Goal: Check status: Check status

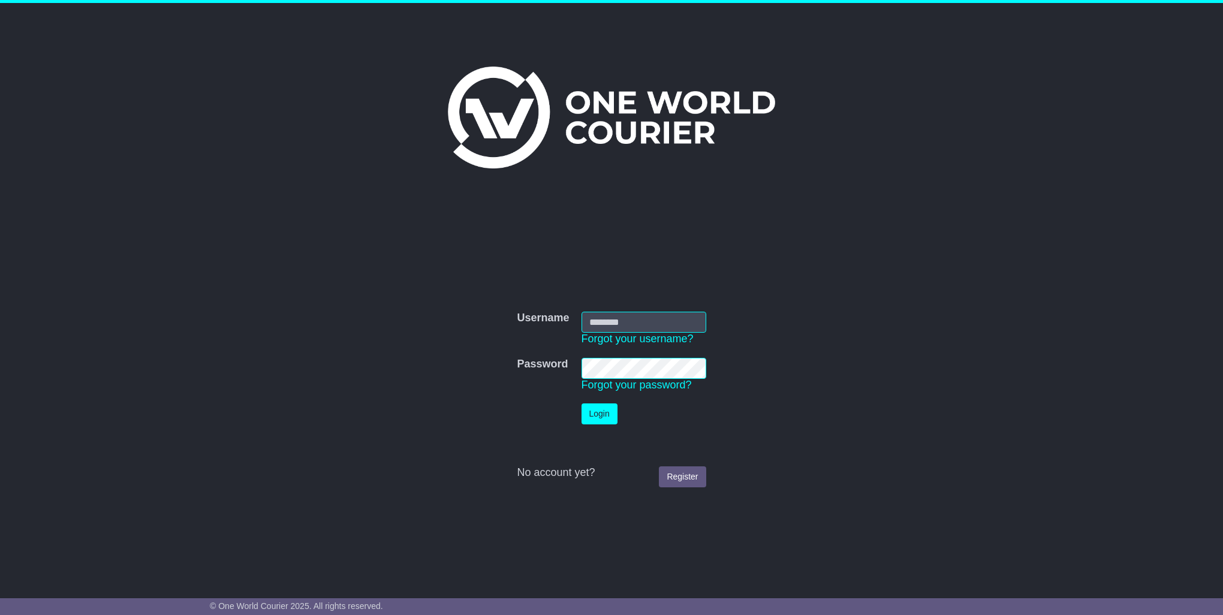
type input "**********"
click at [593, 410] on button "Login" at bounding box center [599, 413] width 36 height 21
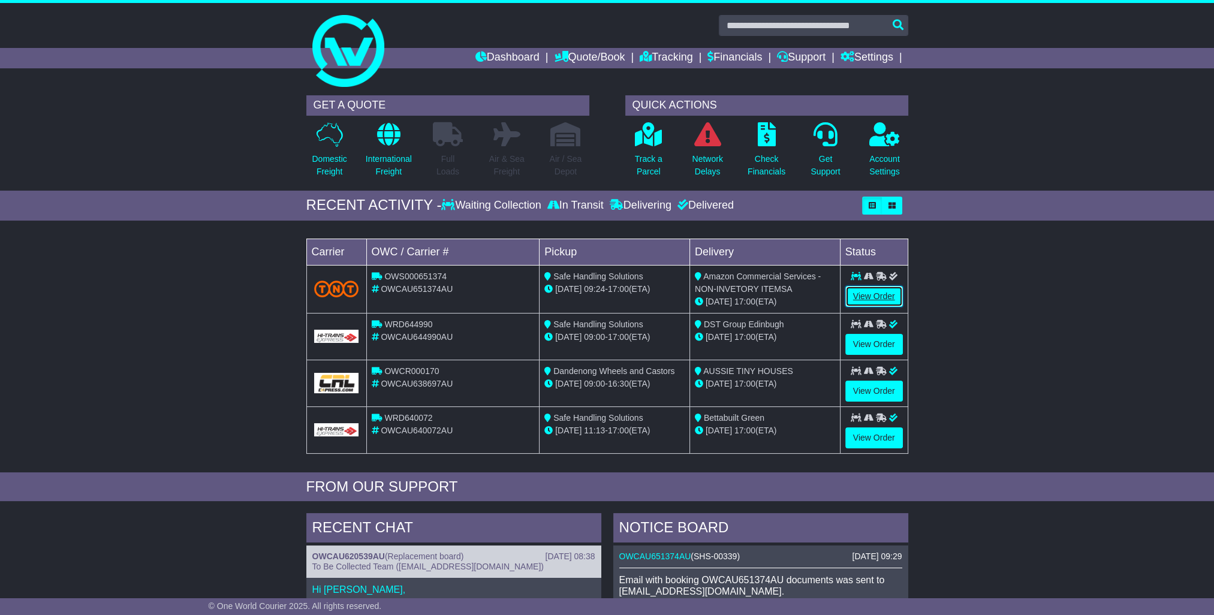
click at [858, 297] on link "View Order" at bounding box center [874, 296] width 58 height 21
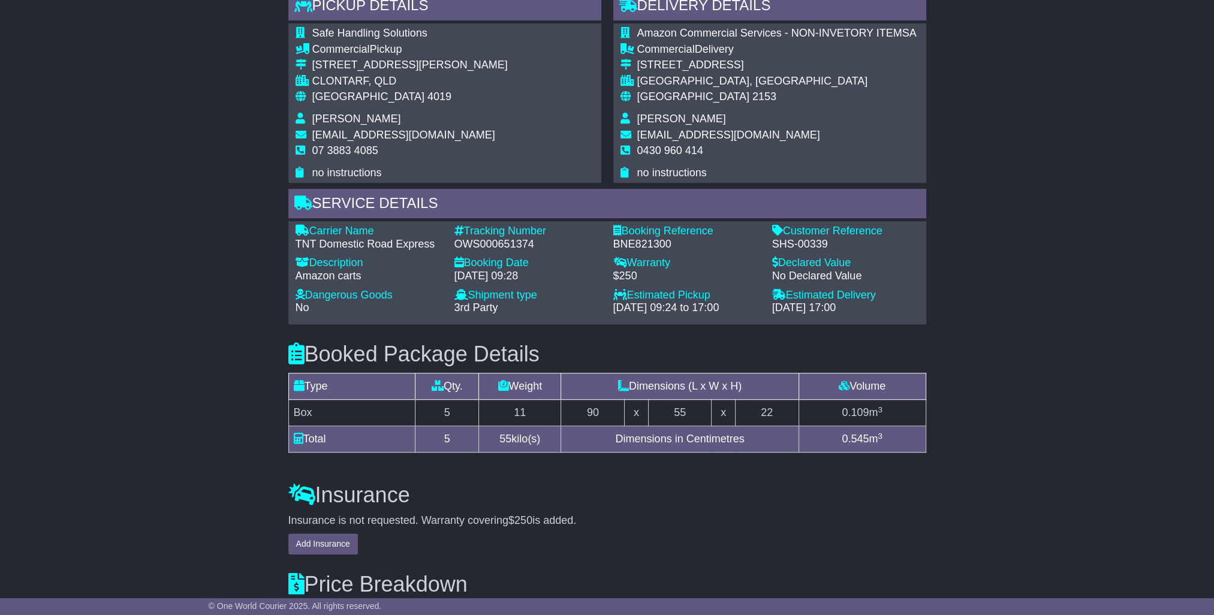
scroll to position [599, 0]
